Goal: Task Accomplishment & Management: Use online tool/utility

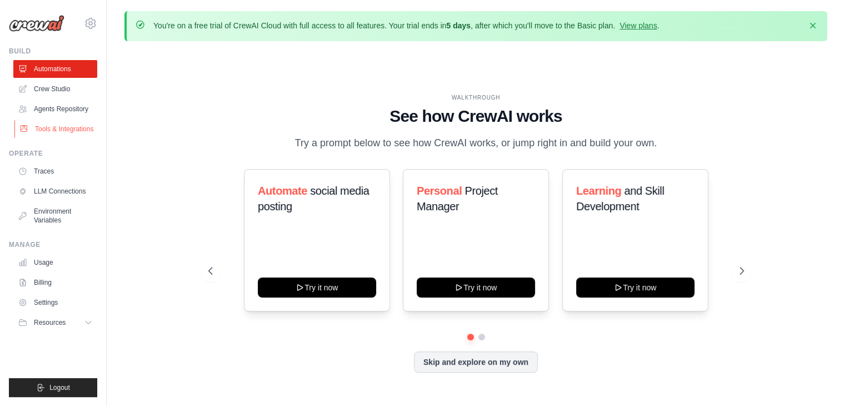
click at [59, 123] on link "Tools & Integrations" at bounding box center [56, 129] width 84 height 18
click at [67, 129] on link "Tools & Integrations" at bounding box center [56, 129] width 84 height 18
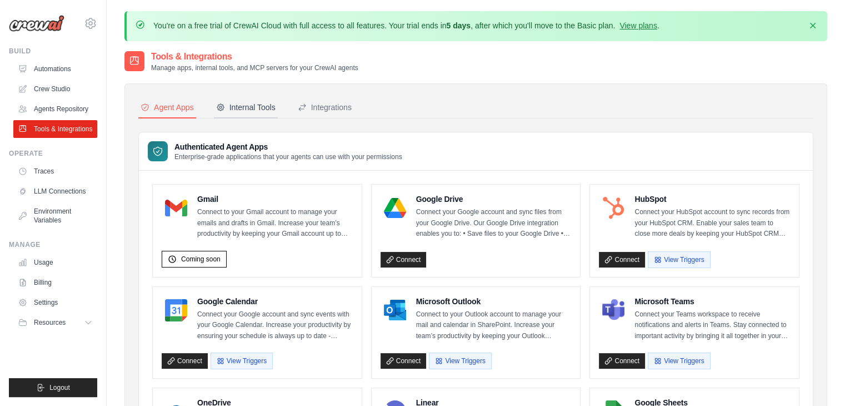
click at [254, 106] on div "Internal Tools" at bounding box center [245, 107] width 59 height 11
click at [249, 109] on div "Internal Tools" at bounding box center [245, 107] width 59 height 11
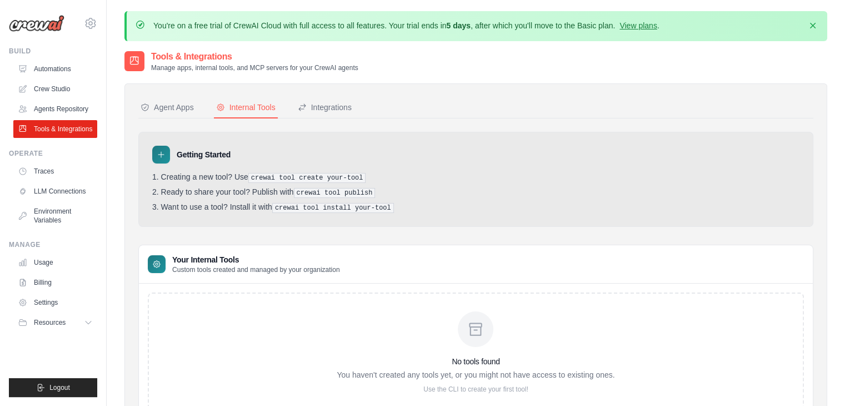
click at [165, 152] on div at bounding box center [161, 155] width 18 height 18
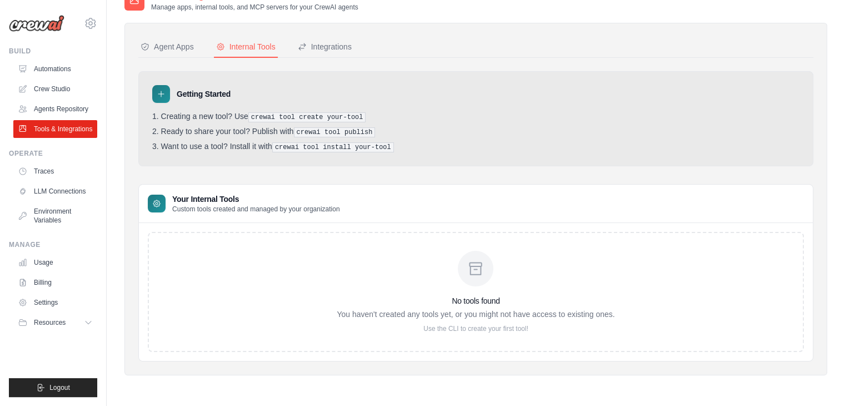
drag, startPoint x: 142, startPoint y: 78, endPoint x: 224, endPoint y: 105, distance: 86.5
click at [224, 105] on div "Getting Started Creating a new tool? Use crewai tool create your-tool Ready to …" at bounding box center [475, 118] width 675 height 95
click at [402, 158] on div "Getting Started Creating a new tool? Use crewai tool create your-tool Ready to …" at bounding box center [475, 118] width 675 height 95
